Goal: Feedback & Contribution: Submit feedback/report problem

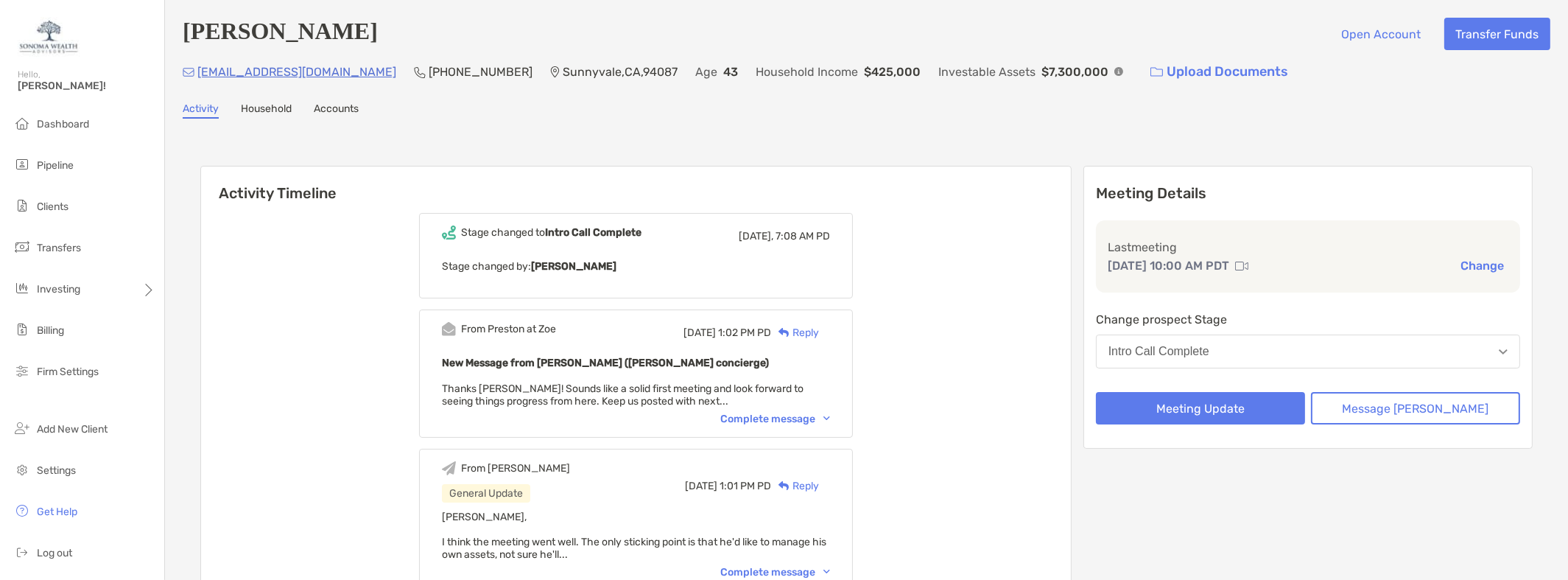
click at [1210, 351] on div "Intro Call Complete" at bounding box center [1158, 352] width 101 height 13
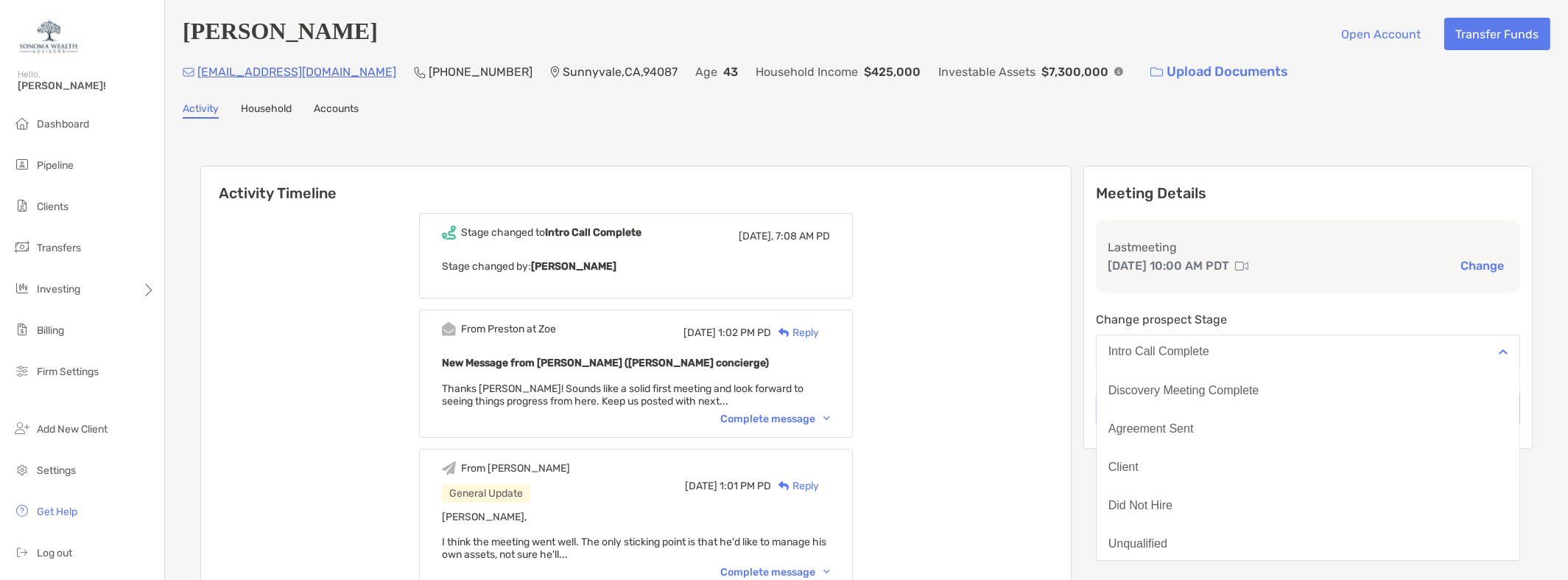
scroll to position [114, 0]
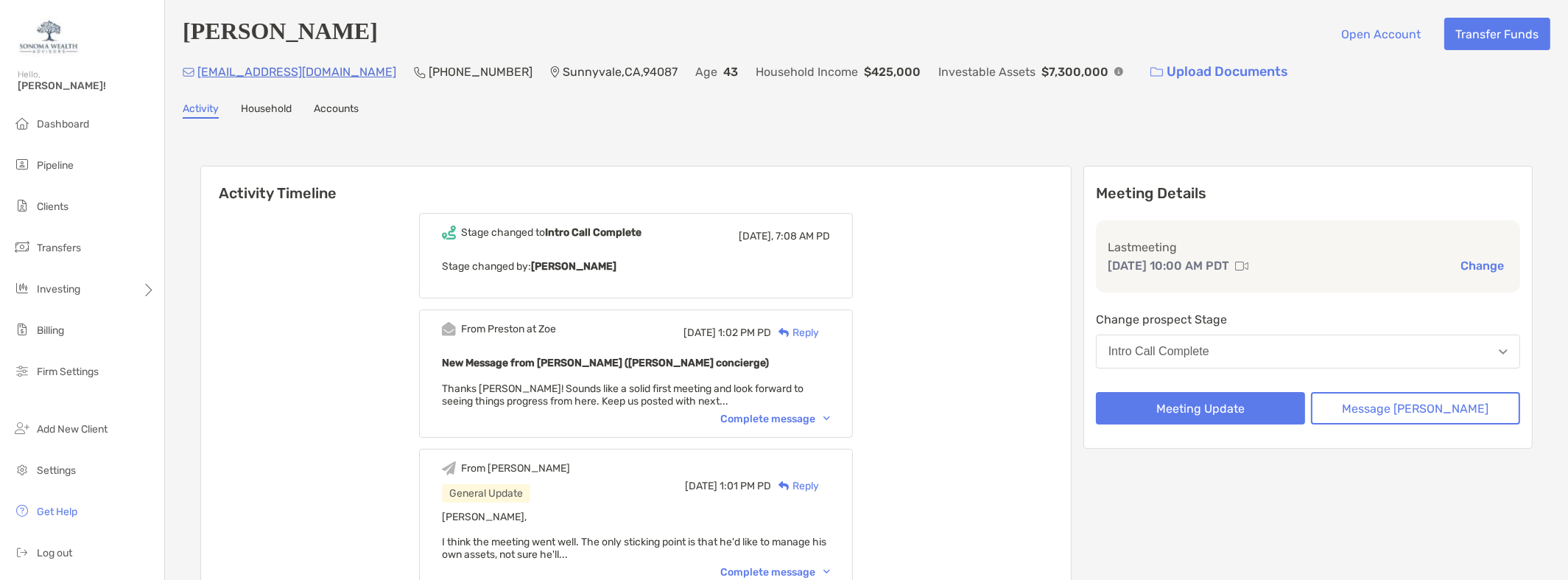
click at [1299, 301] on div "Meeting Details Last meeting [DATE] 10:00 AM PDT Change Change prospect Stage I…" at bounding box center [1308, 307] width 449 height 283
click at [1282, 409] on button "Meeting Update" at bounding box center [1200, 409] width 209 height 33
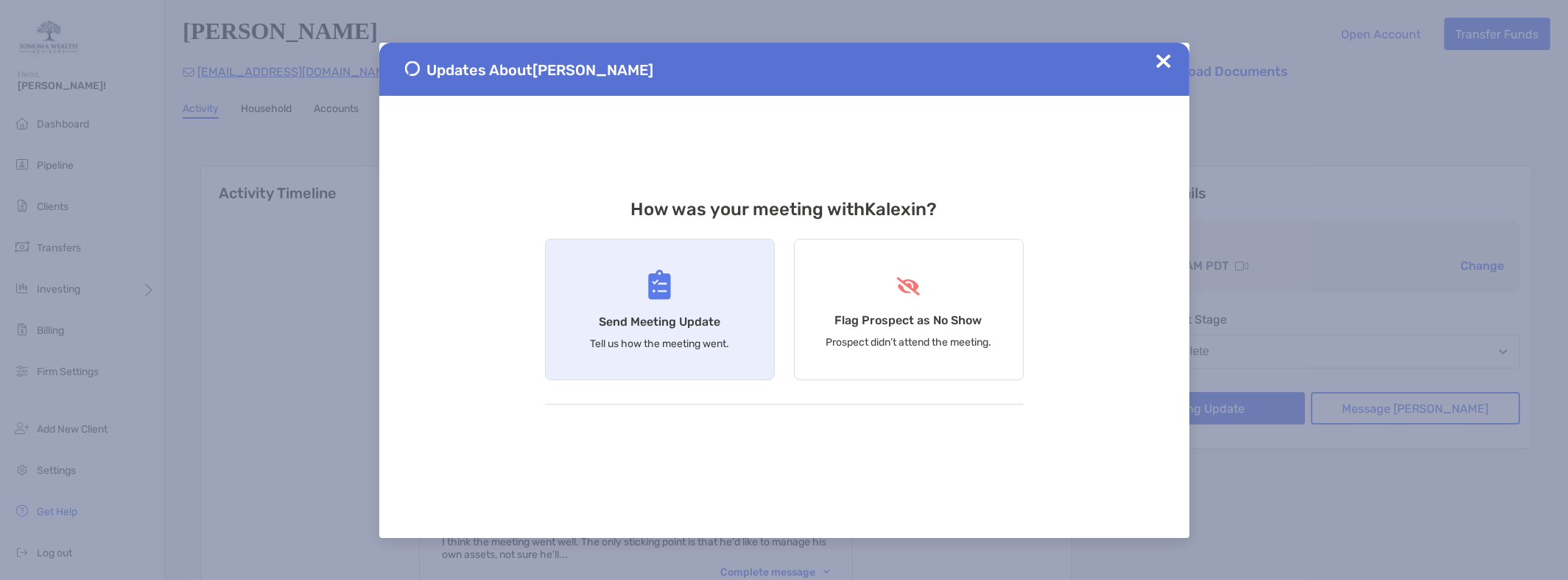
click at [701, 299] on div "Send Meeting Update Tell us how the meeting went." at bounding box center [660, 309] width 230 height 142
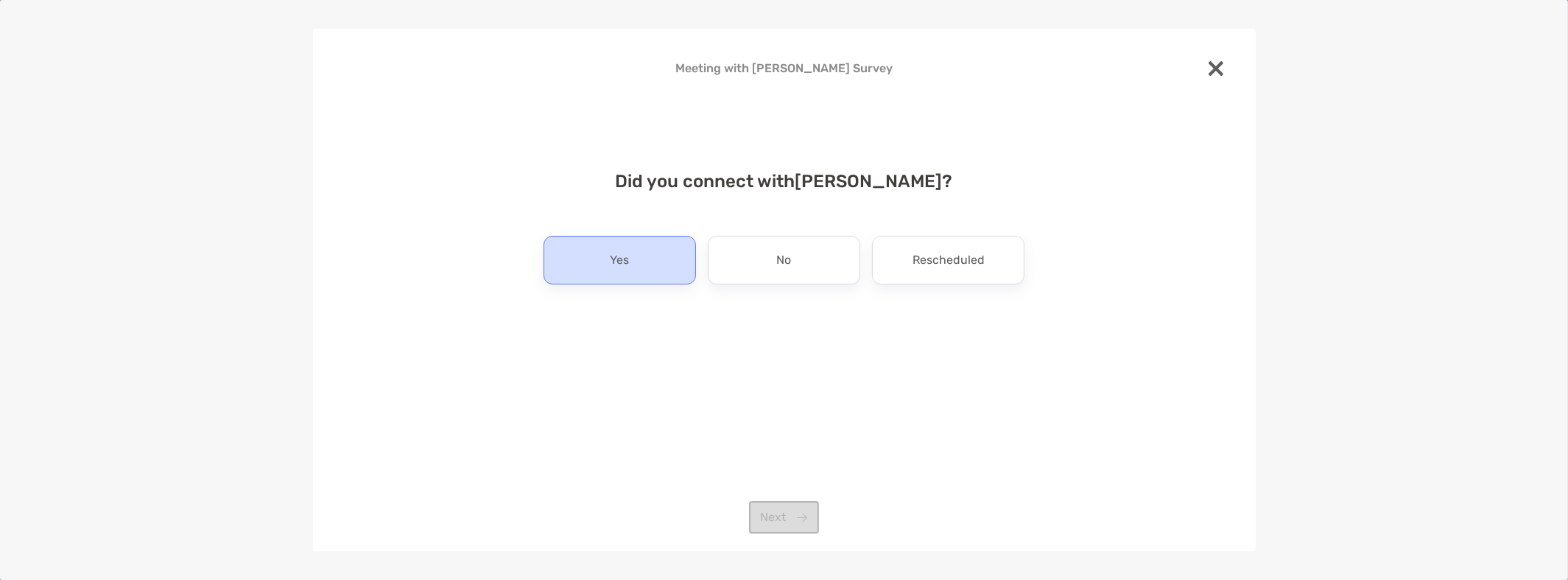
click at [673, 271] on div "Yes" at bounding box center [620, 259] width 153 height 48
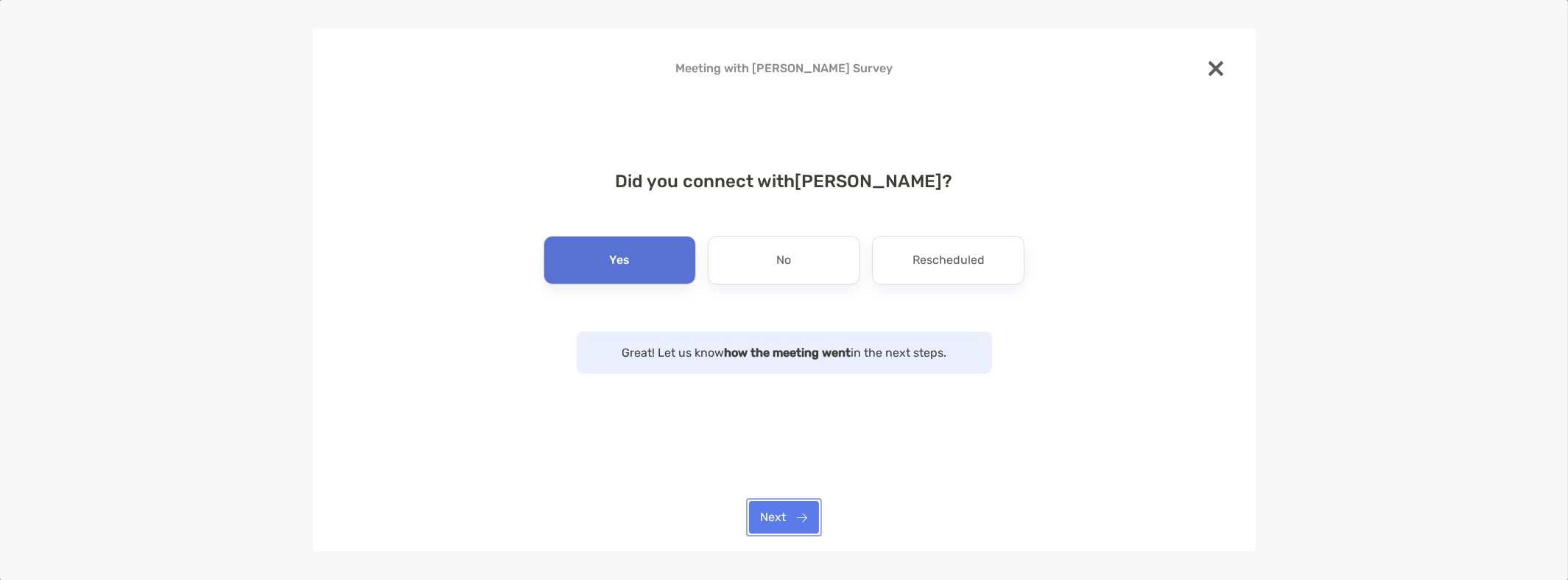
click at [793, 516] on button "Next" at bounding box center [784, 517] width 70 height 33
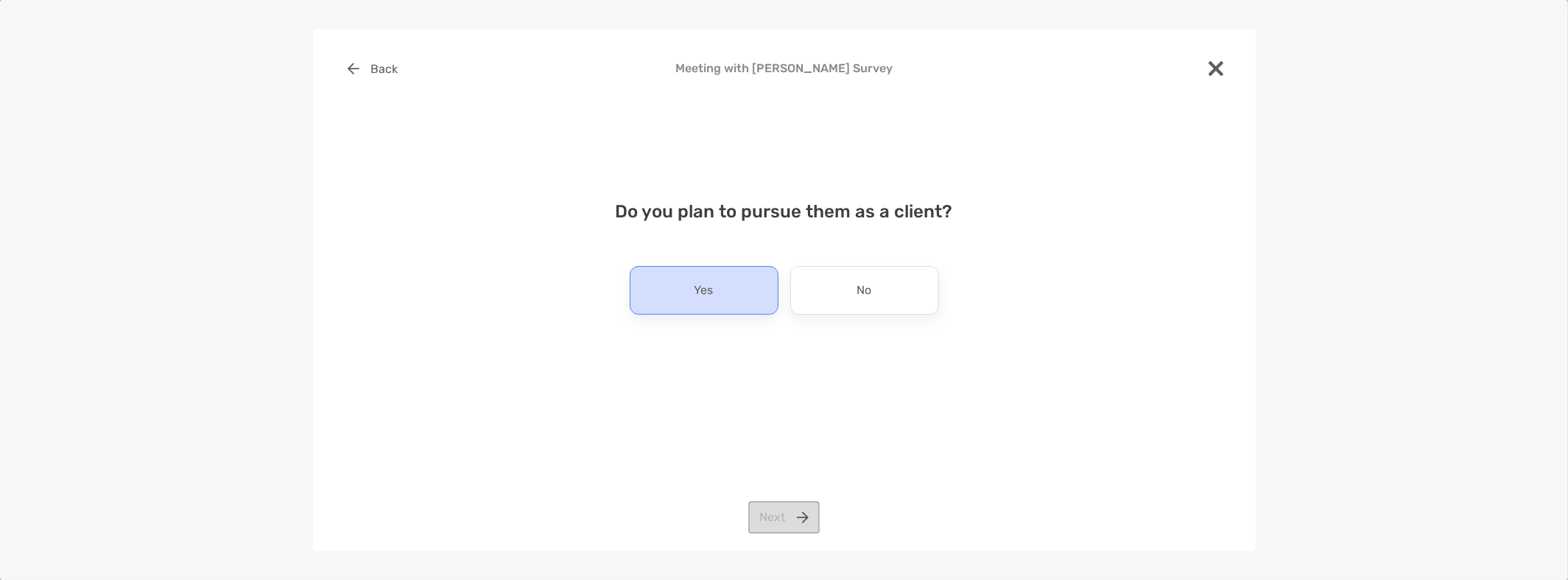
click at [700, 281] on p "Yes" at bounding box center [704, 291] width 19 height 24
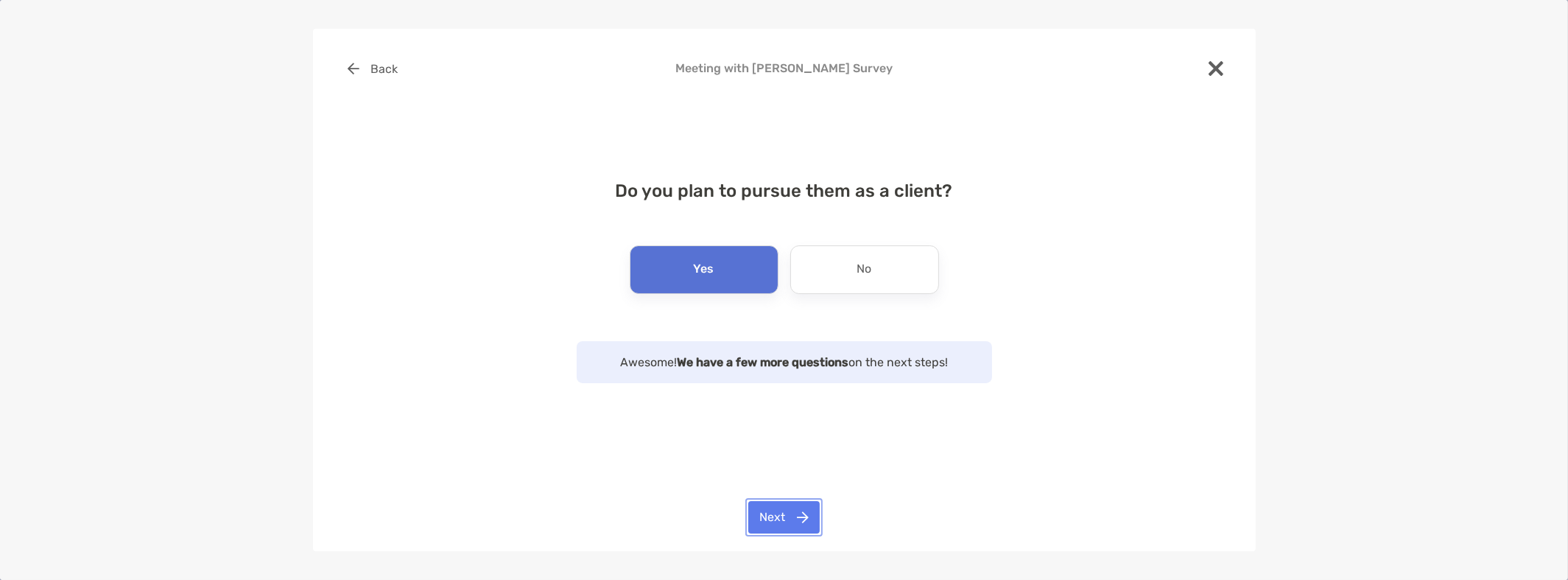
click at [783, 520] on button "Next" at bounding box center [784, 517] width 72 height 33
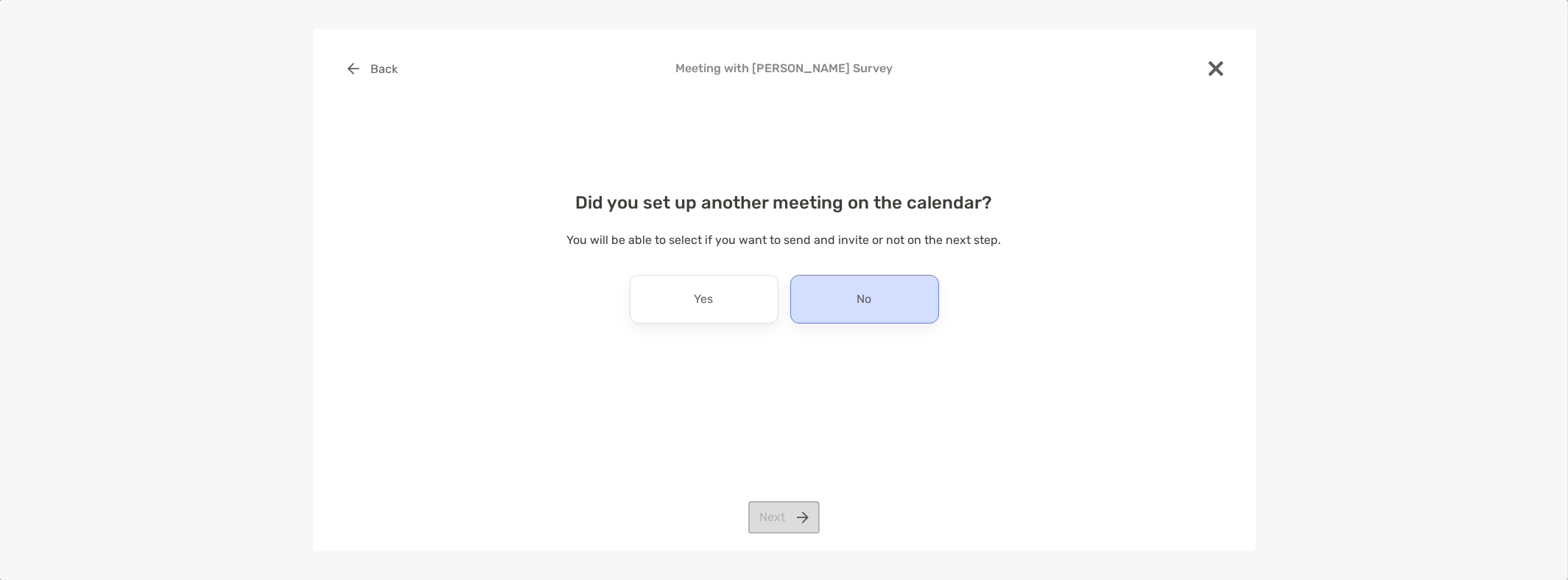
click at [845, 294] on div "No" at bounding box center [865, 299] width 149 height 48
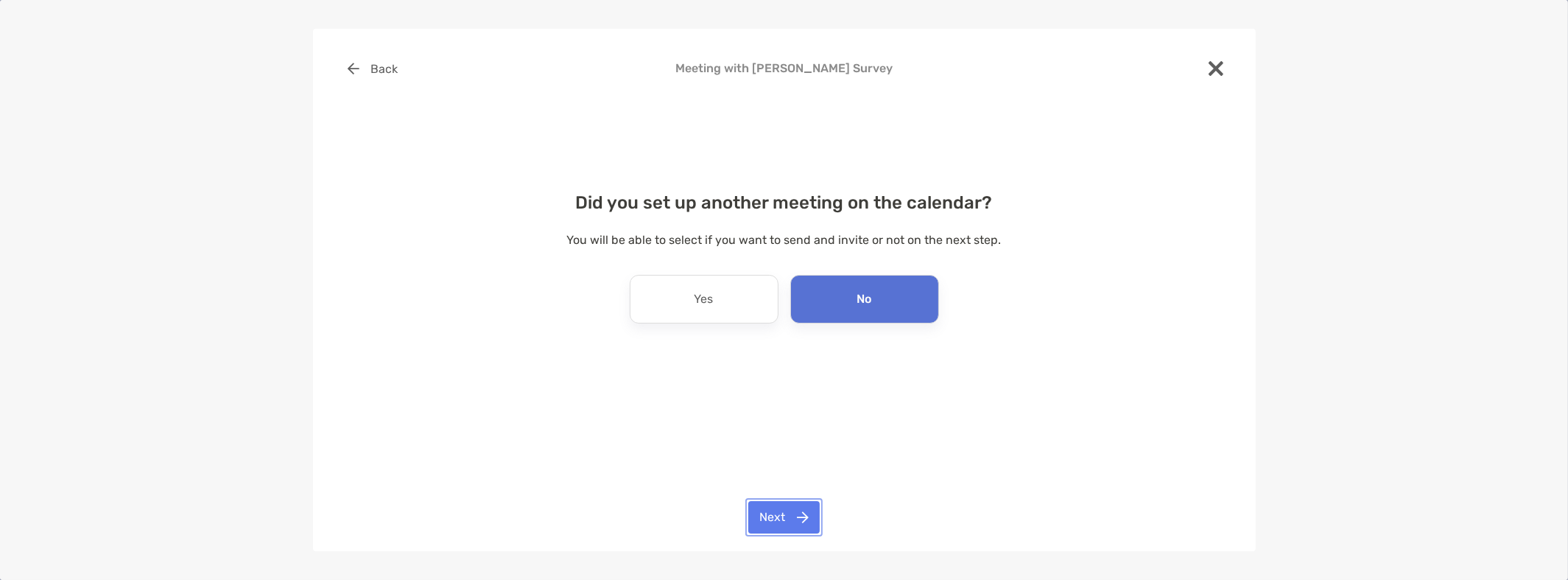
click at [802, 521] on button "Next" at bounding box center [784, 517] width 72 height 33
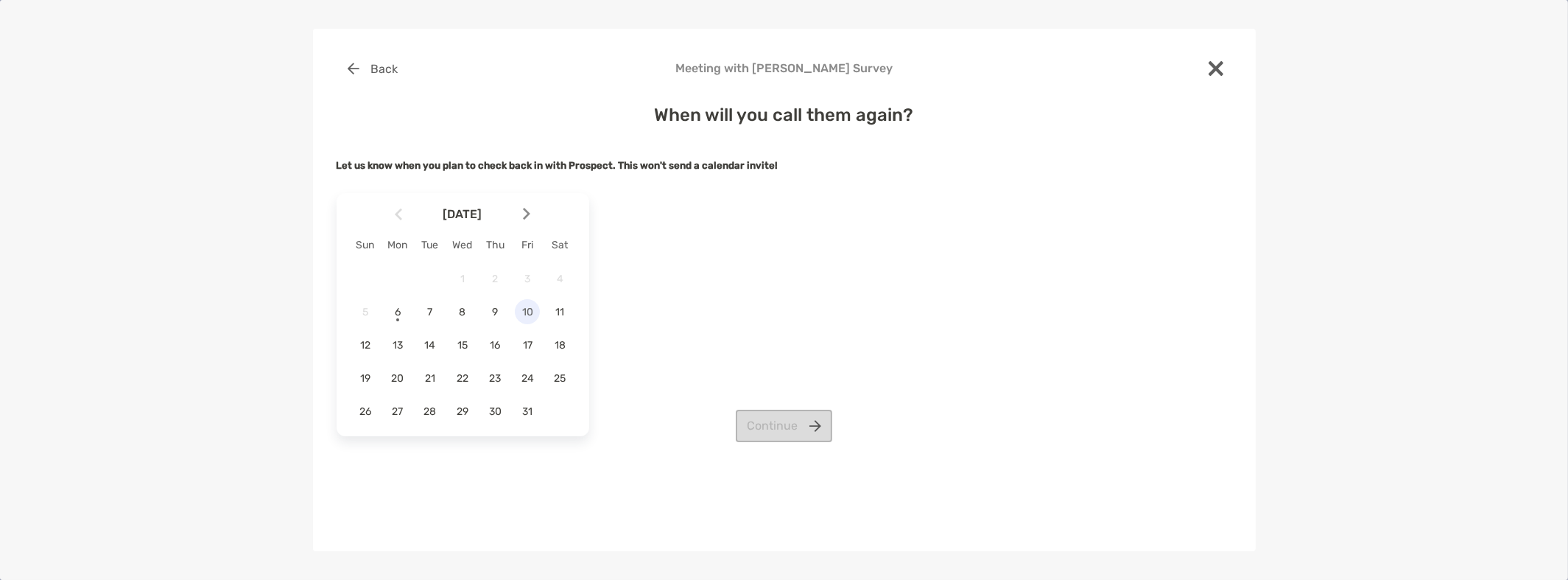
click at [526, 311] on span "10" at bounding box center [527, 312] width 25 height 13
click at [763, 417] on button "Continue" at bounding box center [784, 426] width 97 height 33
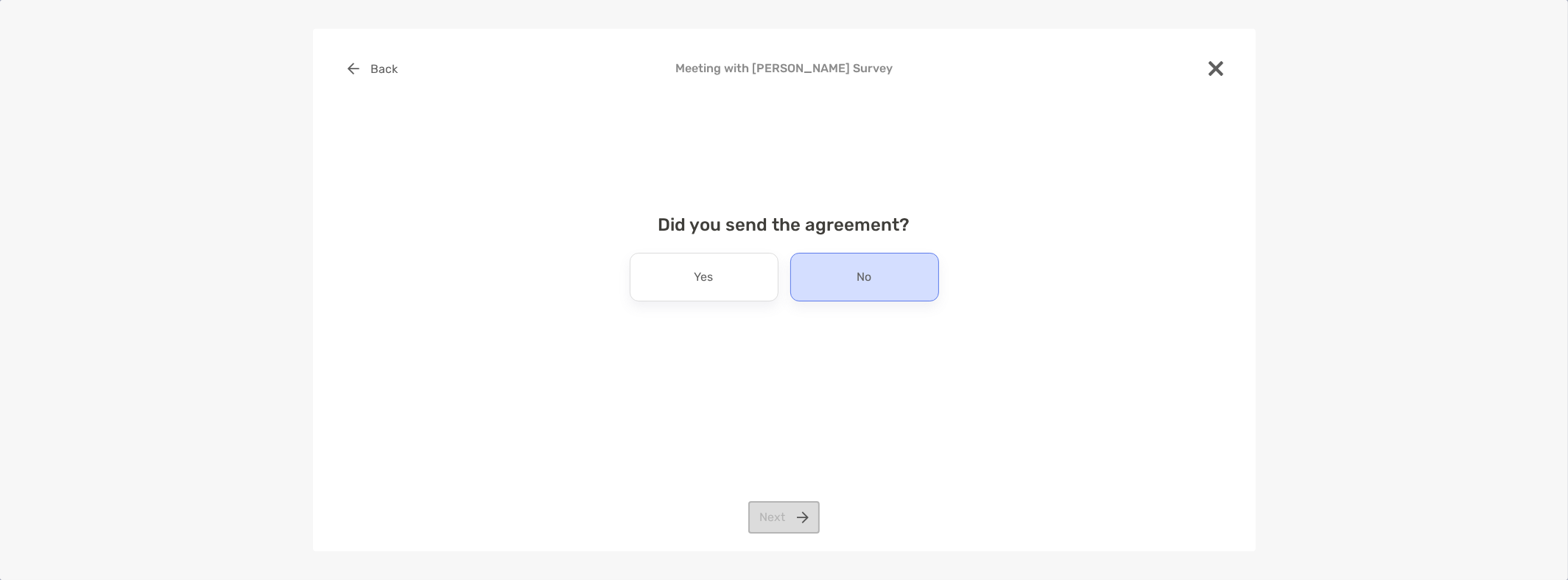
click at [831, 280] on div "No" at bounding box center [865, 277] width 149 height 48
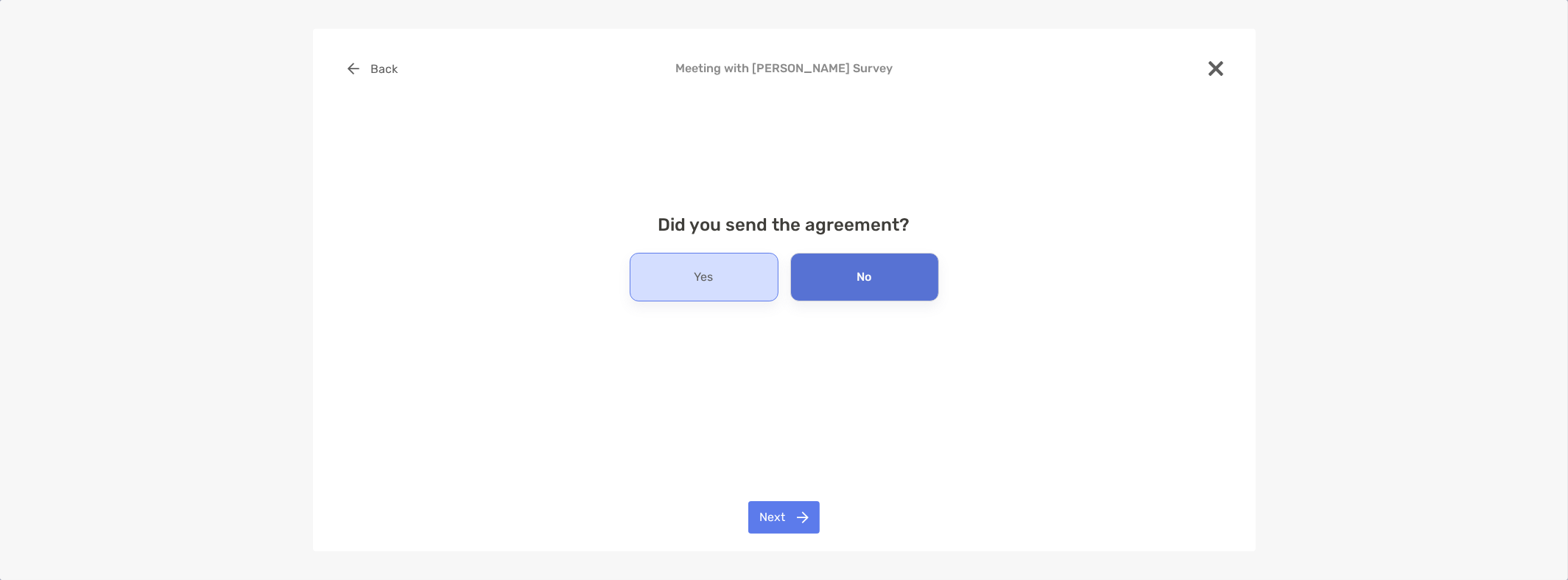
click at [757, 285] on div "Yes" at bounding box center [704, 277] width 149 height 48
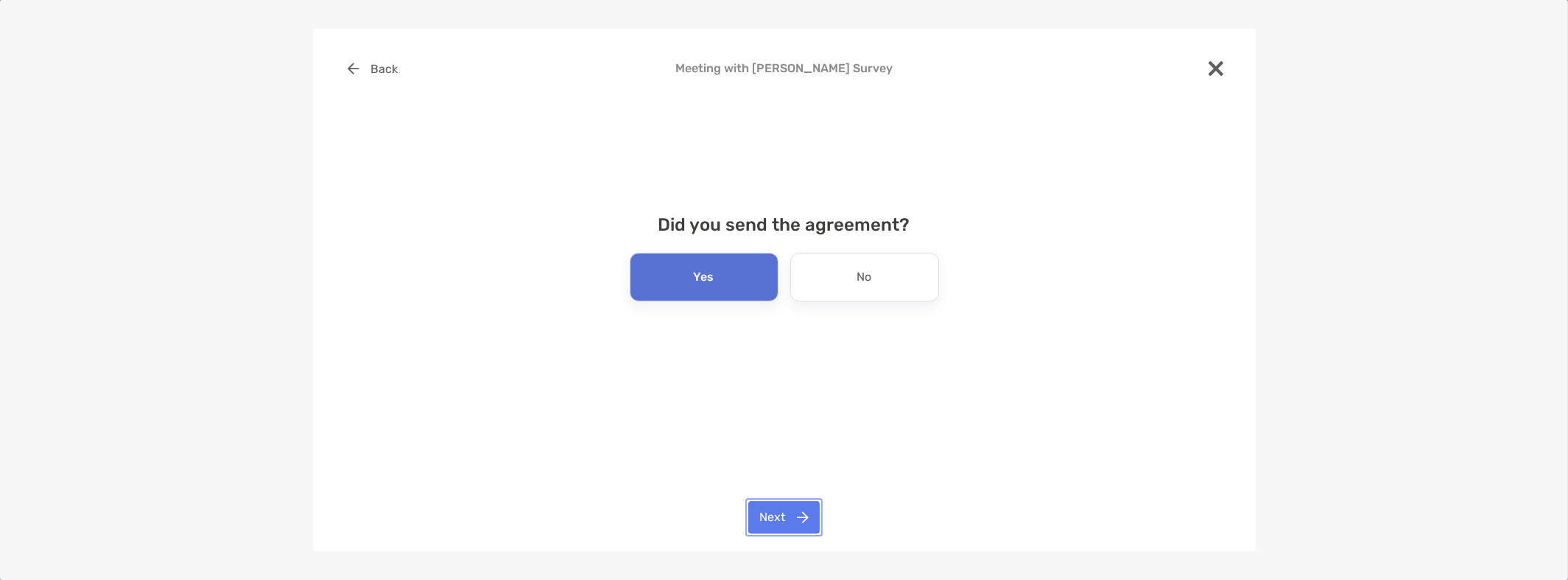
click at [782, 529] on button "Next" at bounding box center [784, 517] width 72 height 33
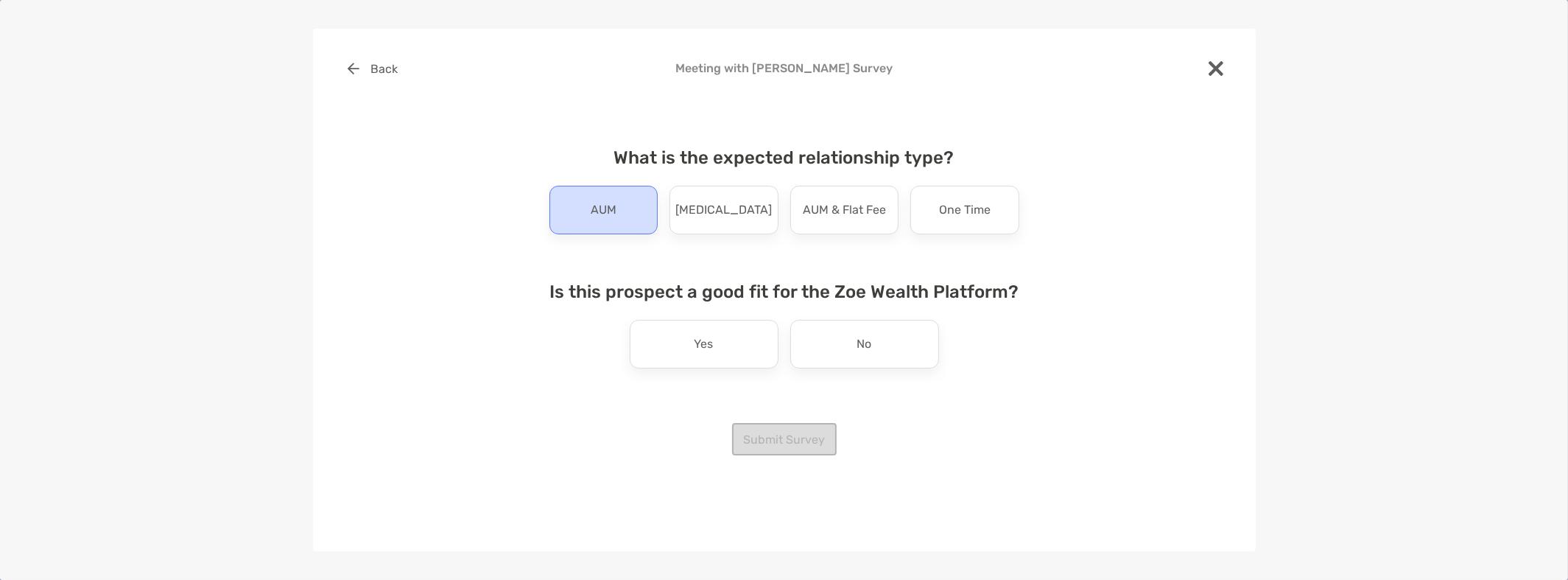
click at [626, 222] on div "AUM" at bounding box center [604, 209] width 109 height 48
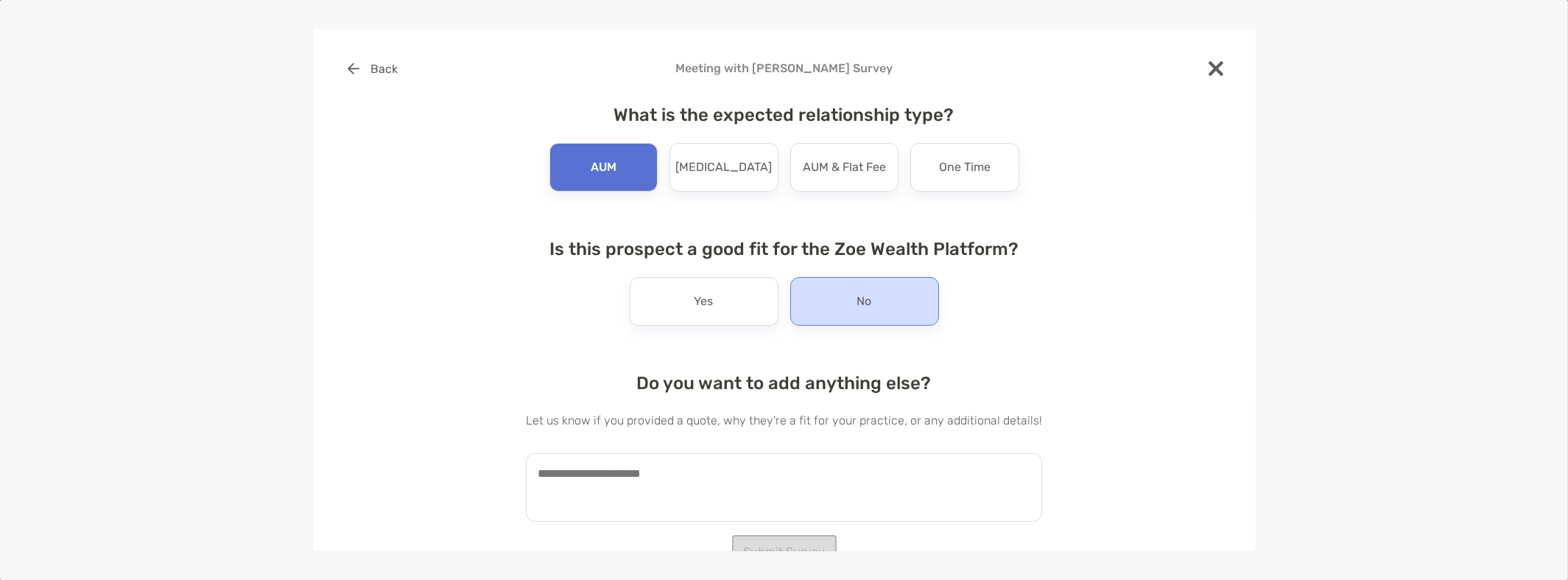
click at [897, 306] on div "No" at bounding box center [865, 301] width 149 height 48
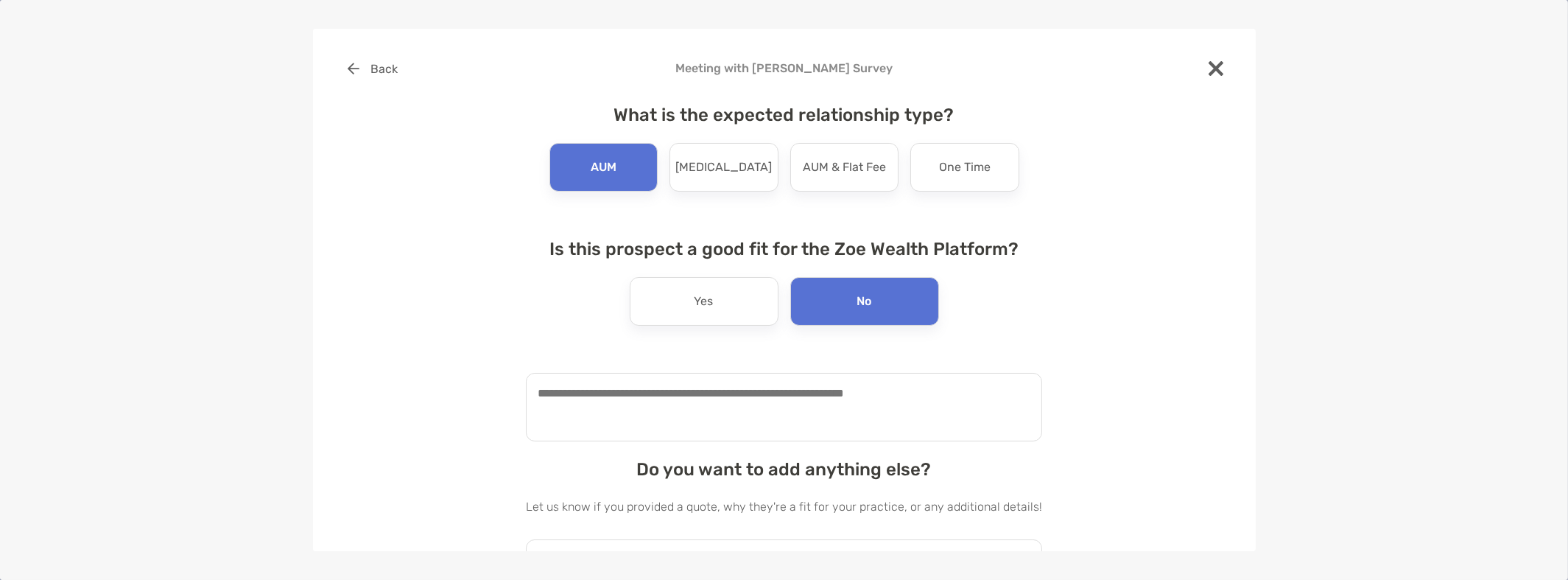
scroll to position [74, 0]
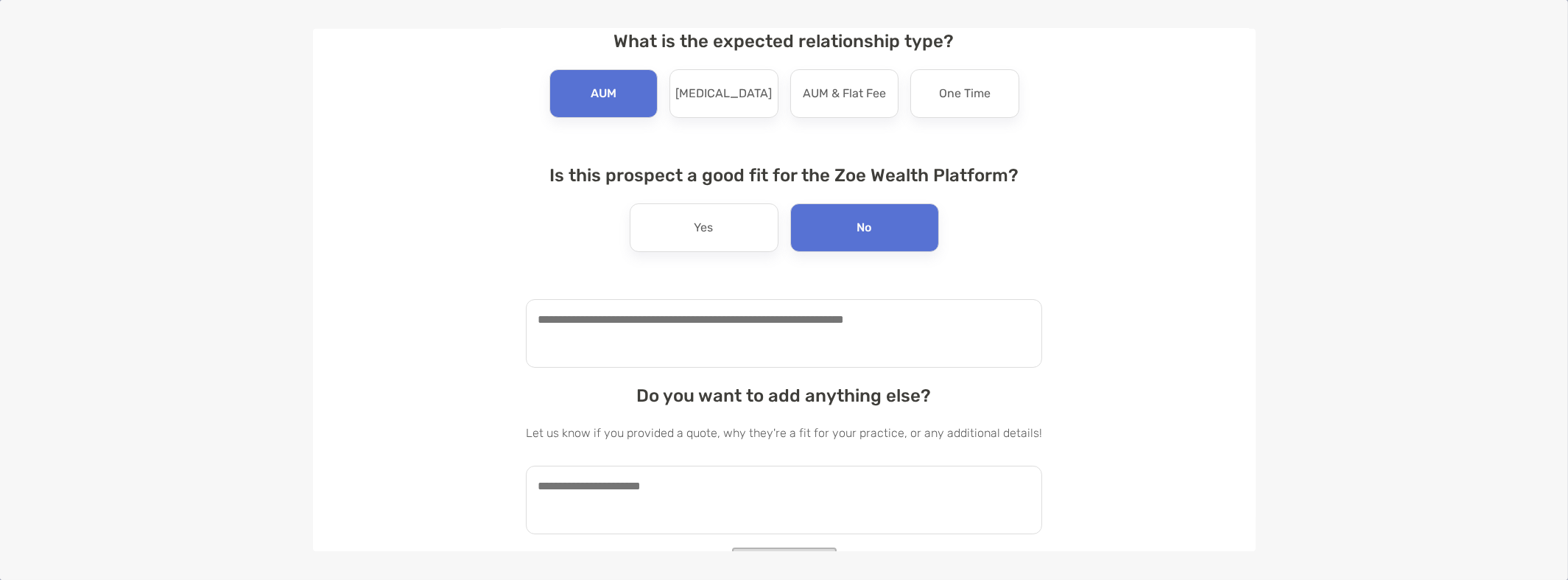
click at [787, 326] on textarea at bounding box center [784, 333] width 516 height 69
type textarea "*"
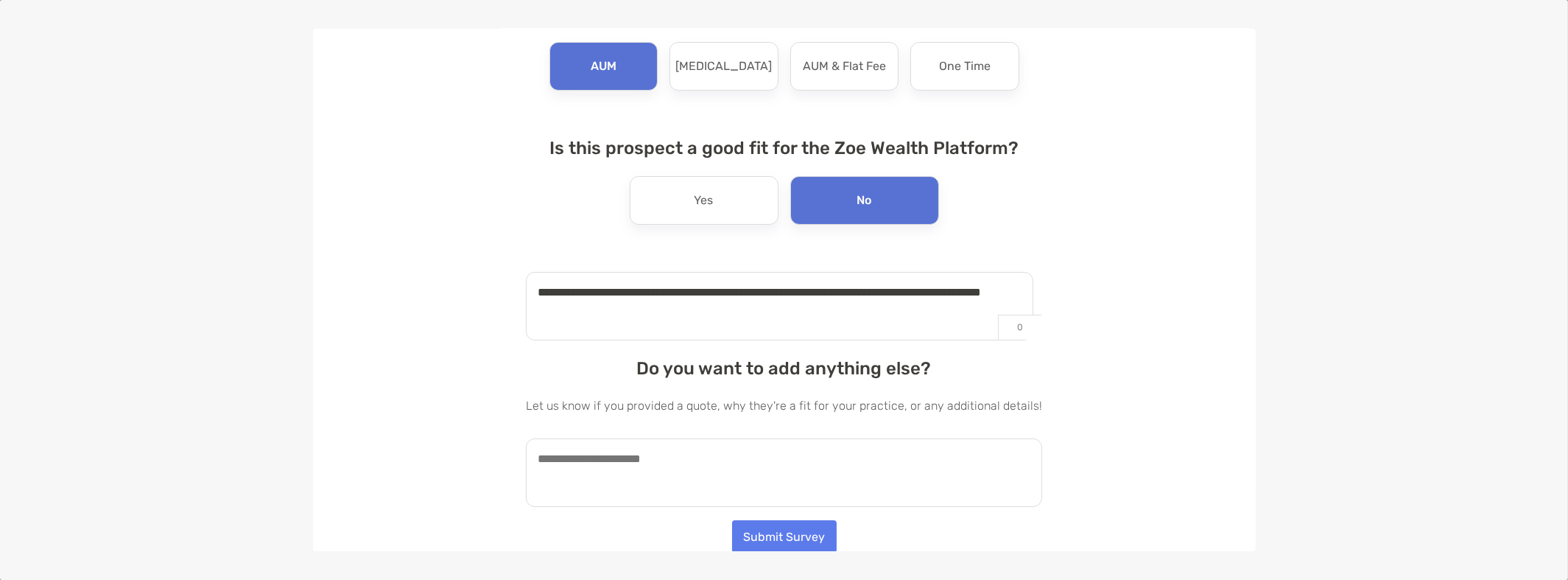
type textarea "**********"
click at [741, 538] on button "Submit Survey" at bounding box center [784, 537] width 104 height 33
